Goal: Information Seeking & Learning: Learn about a topic

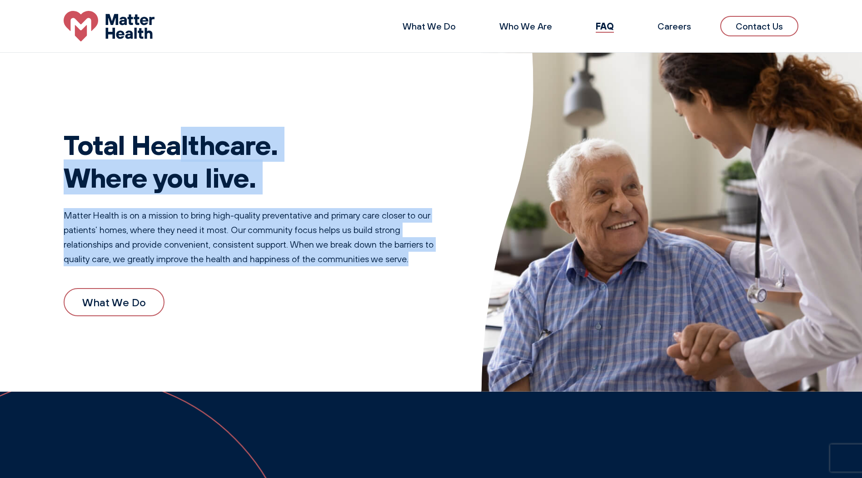
drag, startPoint x: 66, startPoint y: 144, endPoint x: 420, endPoint y: 258, distance: 372.2
click at [420, 258] on div "Total Healthcare. Where you live. Matter Health is on a mission to bring high-q…" at bounding box center [254, 222] width 381 height 232
click at [194, 234] on p "Matter Health is on a mission to bring high-quality preventative and primary ca…" at bounding box center [254, 237] width 381 height 58
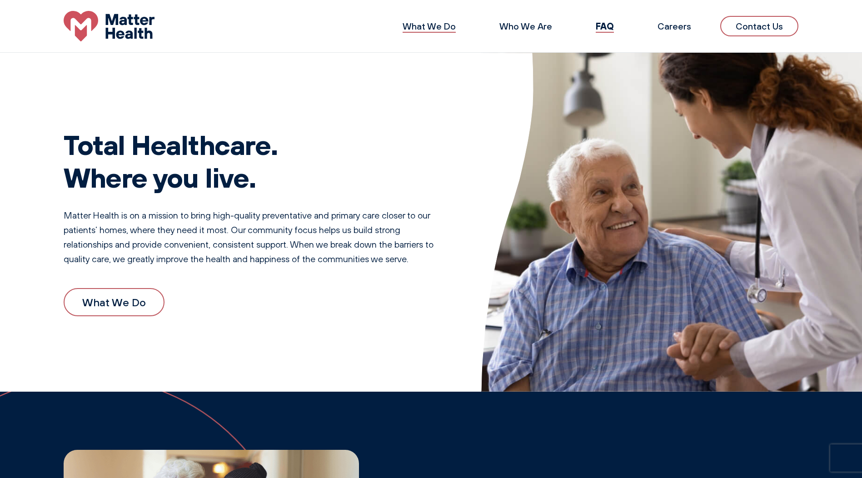
click at [447, 24] on link "What We Do" at bounding box center [429, 25] width 53 height 11
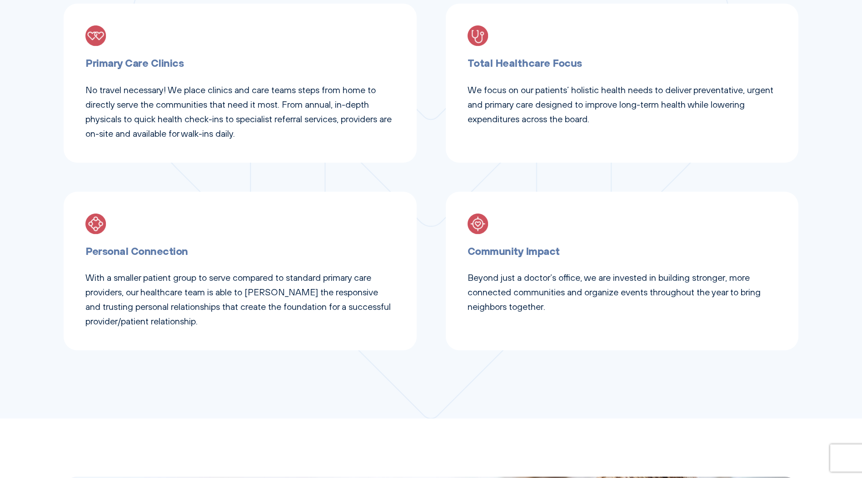
scroll to position [545, 0]
